Goal: Information Seeking & Learning: Learn about a topic

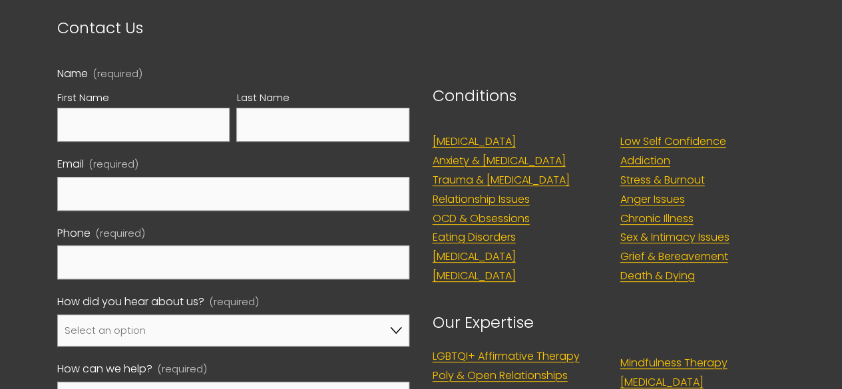
scroll to position [5124, 0]
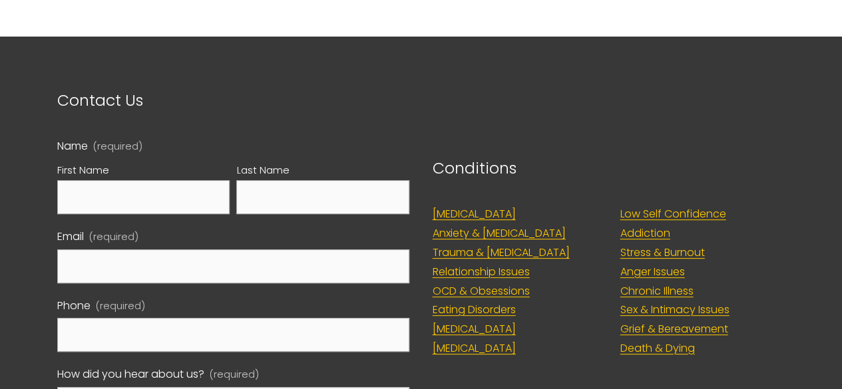
click at [479, 339] on link "[MEDICAL_DATA]" at bounding box center [473, 348] width 83 height 19
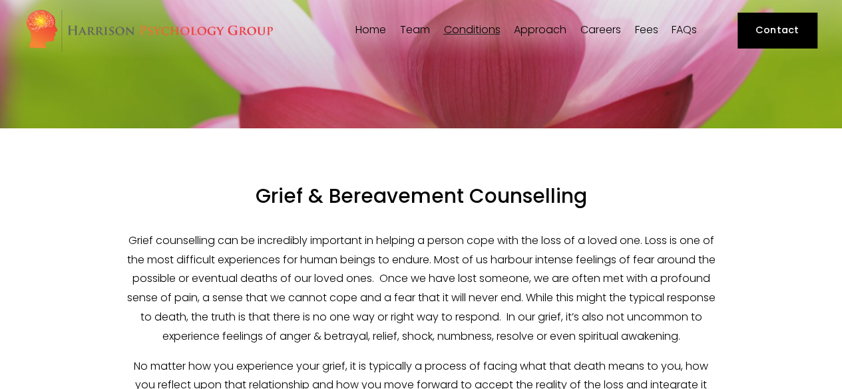
click at [697, 33] on link "FAQs" at bounding box center [683, 30] width 25 height 13
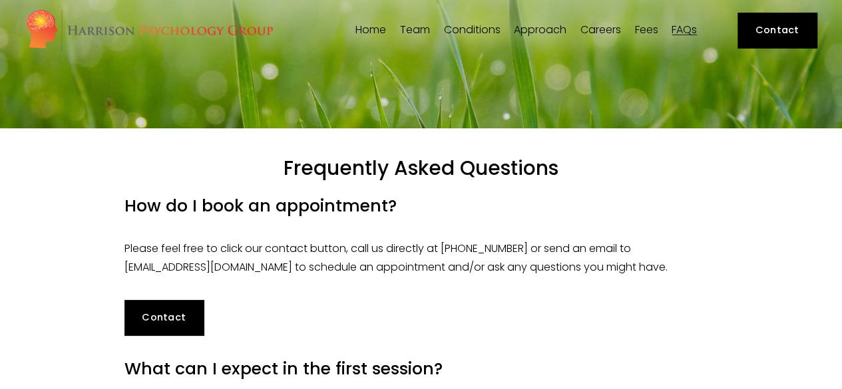
click at [423, 31] on span "Team" at bounding box center [415, 30] width 30 height 11
click at [0, 0] on span "Our Team" at bounding box center [0, 0] width 0 height 0
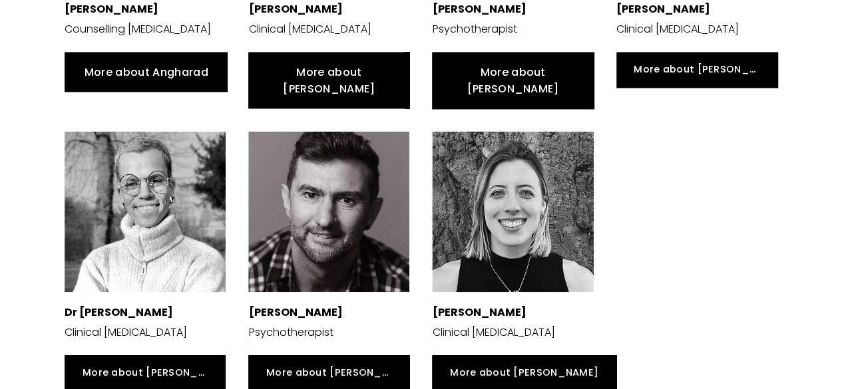
scroll to position [1131, 0]
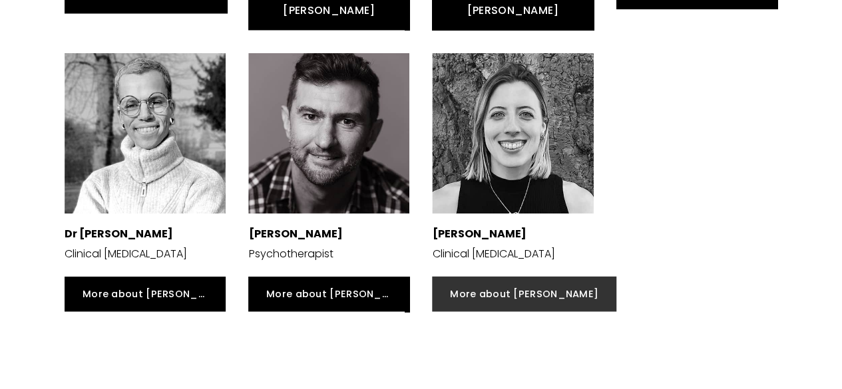
click at [475, 276] on link "More about [PERSON_NAME]" at bounding box center [524, 293] width 184 height 35
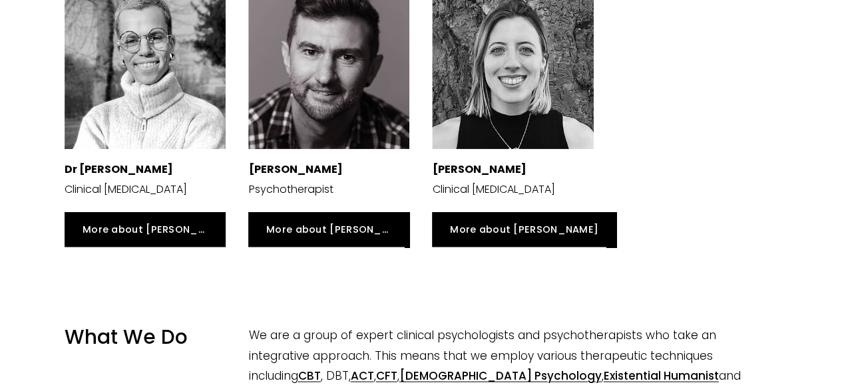
scroll to position [1131, 0]
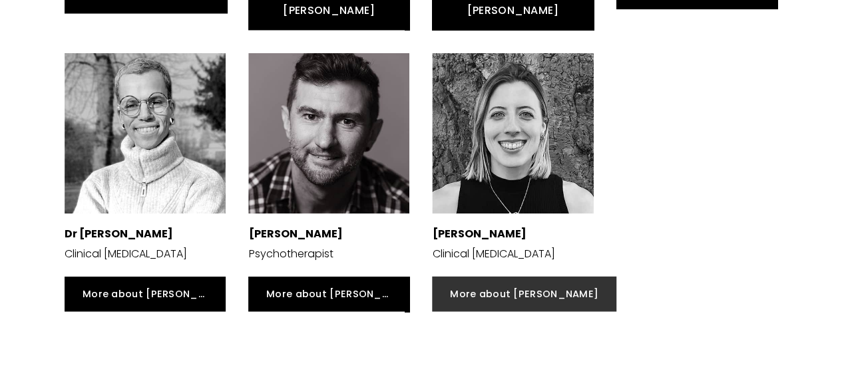
click at [475, 276] on link "More about [PERSON_NAME]" at bounding box center [524, 293] width 184 height 35
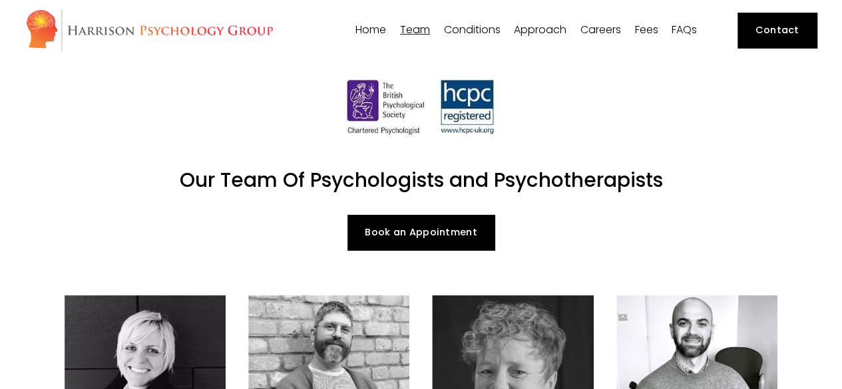
click at [0, 0] on link "[PERSON_NAME]" at bounding box center [0, 0] width 0 height 0
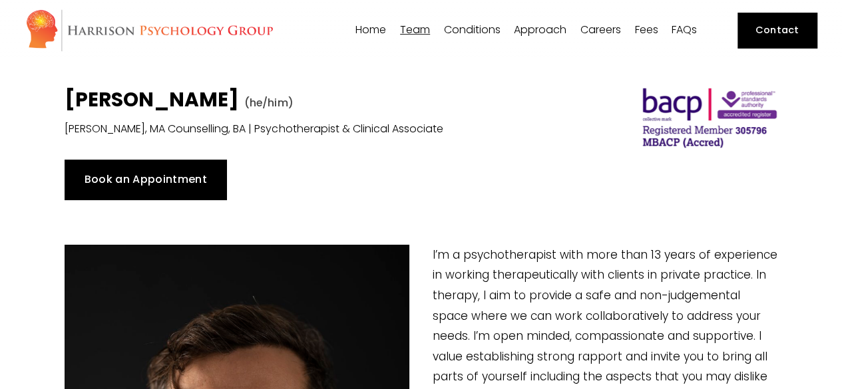
click at [0, 0] on span "[PERSON_NAME]" at bounding box center [0, 0] width 0 height 0
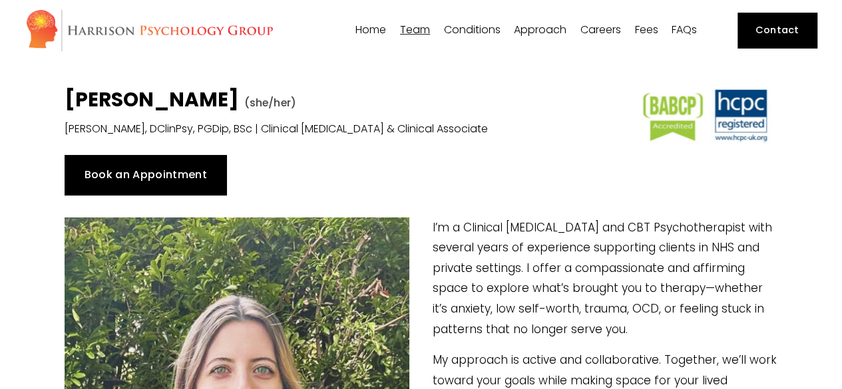
click at [0, 0] on span "Dr [PERSON_NAME]" at bounding box center [0, 0] width 0 height 0
